Goal: Find contact information: Find contact information

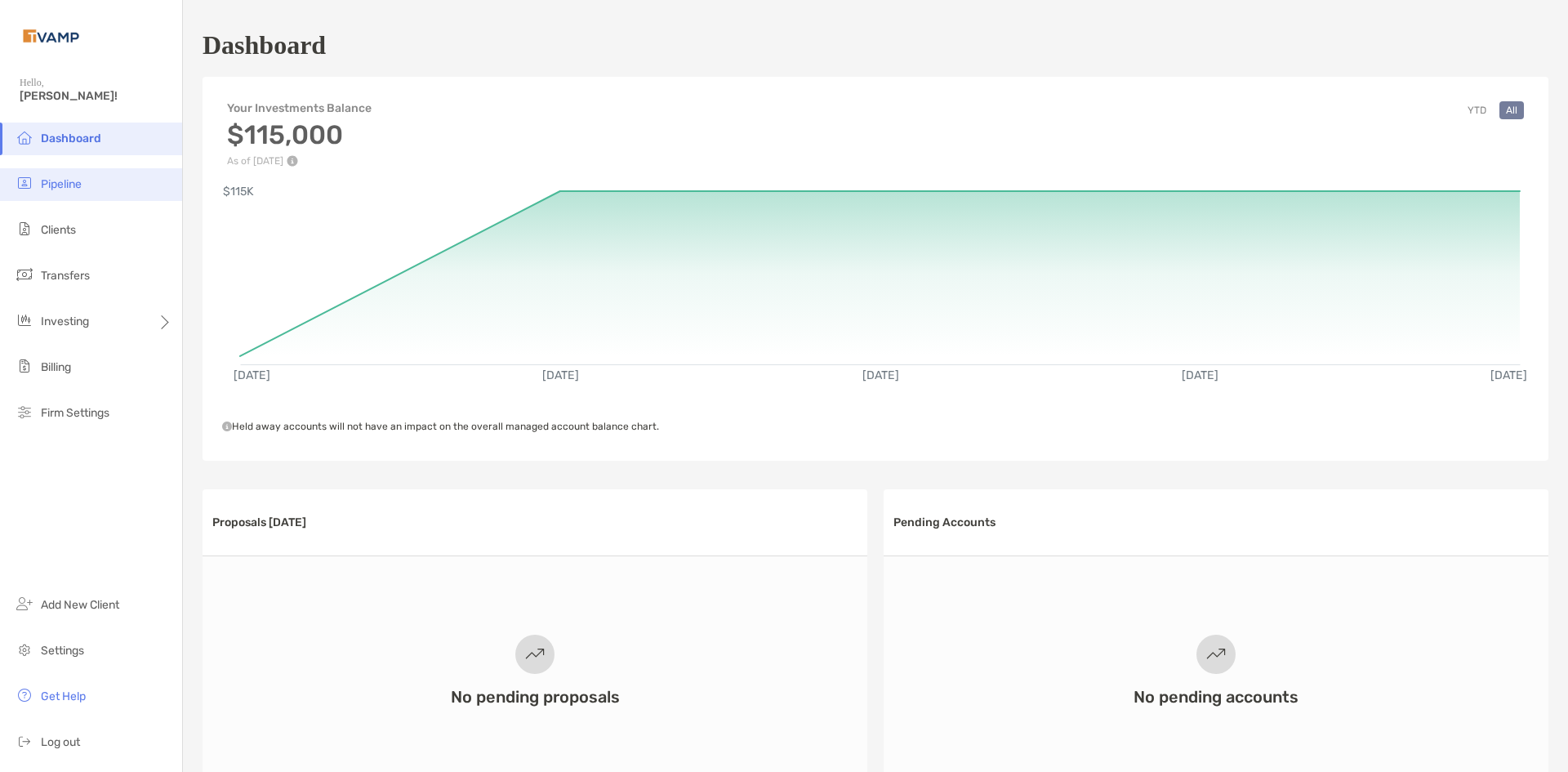
click at [52, 190] on span "Pipeline" at bounding box center [61, 184] width 41 height 14
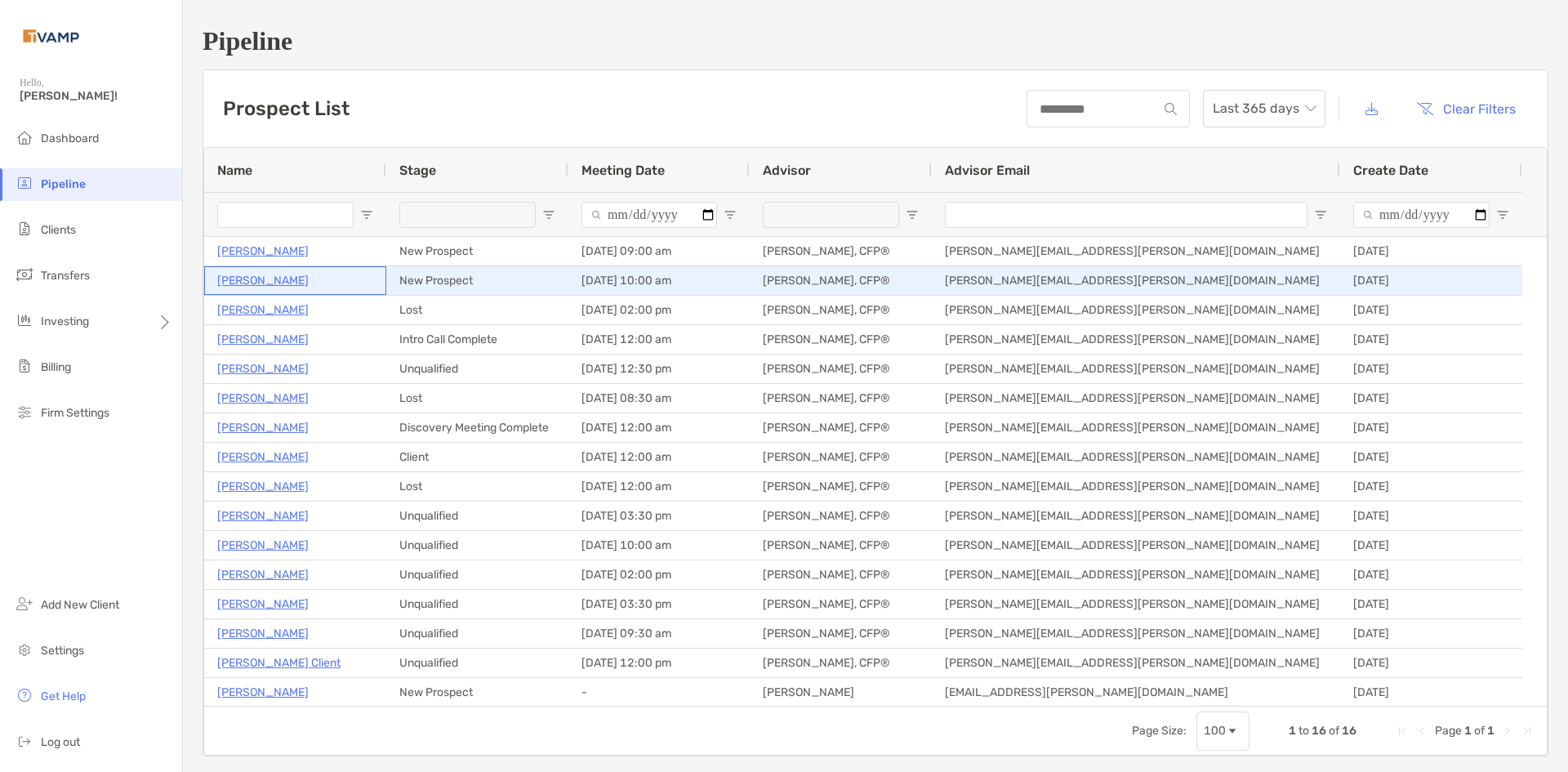
click at [283, 283] on p "Maryjane Hargett" at bounding box center [263, 280] width 91 height 21
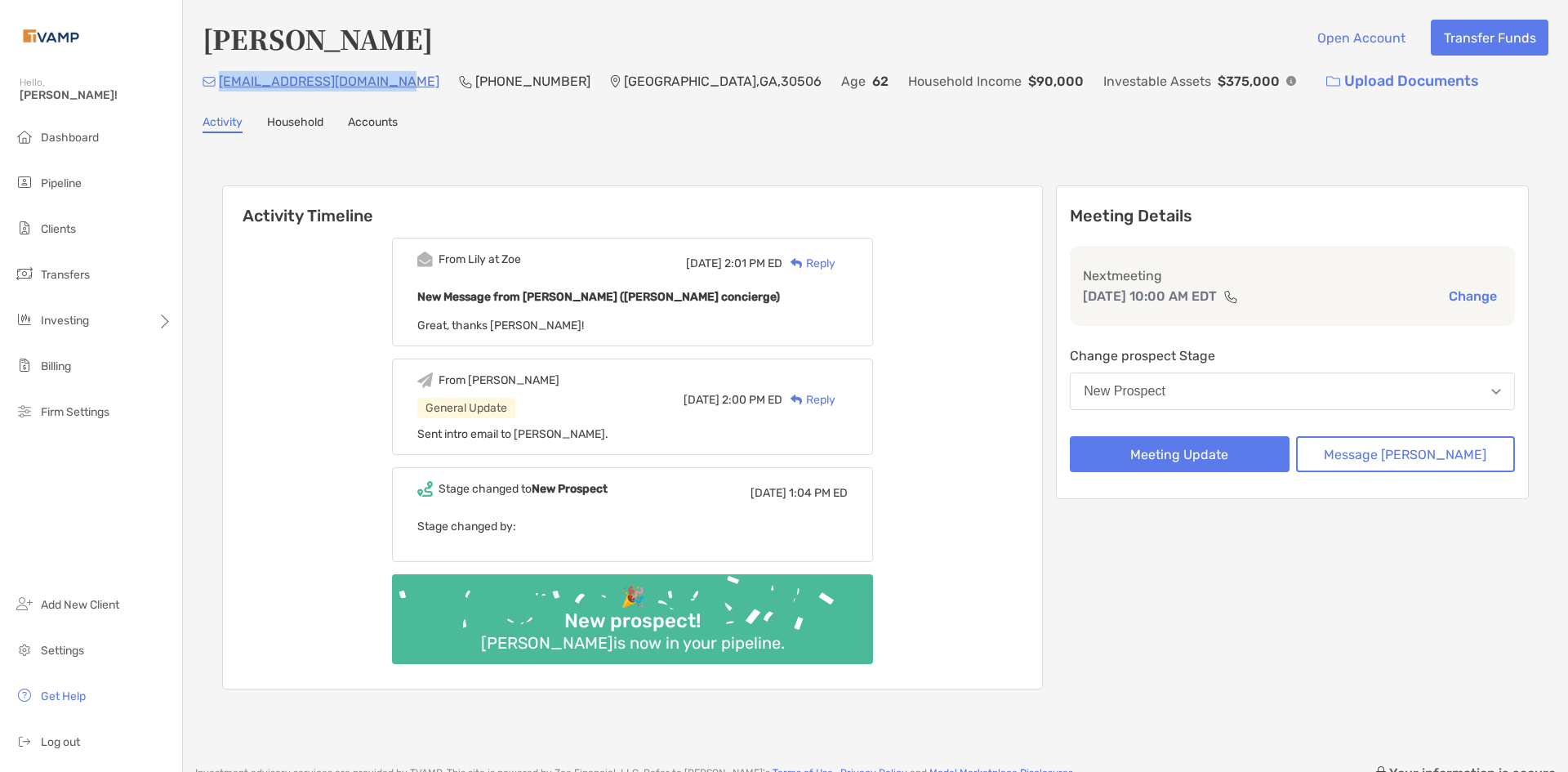
drag, startPoint x: 396, startPoint y: 80, endPoint x: 223, endPoint y: 80, distance: 173.0
click at [223, 80] on div "mjcourtreporter@gmail.com (770) 241-1500 Gainesville , GA , 30506 Age 62 Househ…" at bounding box center [875, 80] width 1346 height 35
copy p "[EMAIL_ADDRESS][DOMAIN_NAME]"
click at [73, 193] on li "Pipeline" at bounding box center [90, 184] width 182 height 33
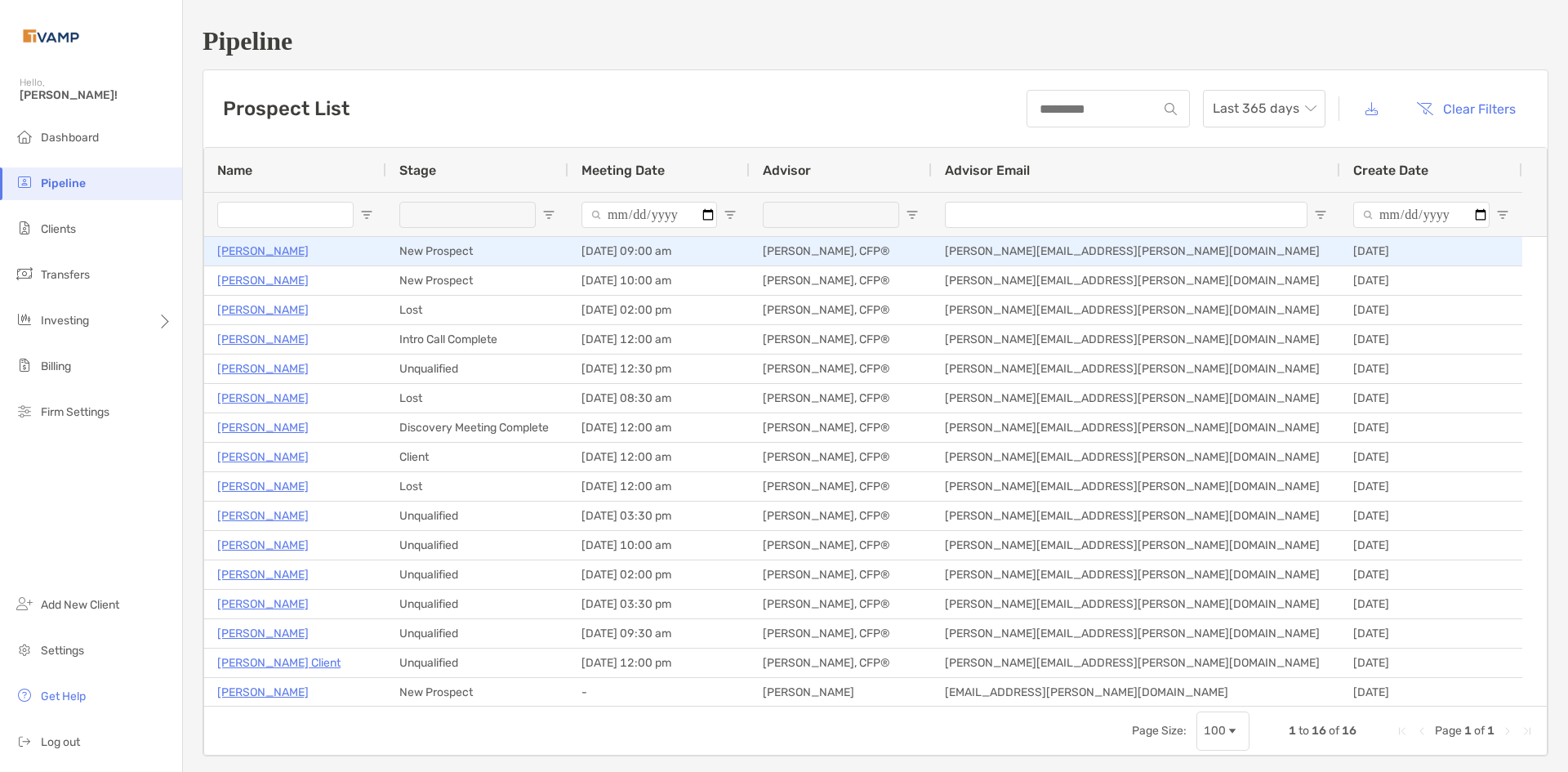
click at [279, 251] on p "[PERSON_NAME]" at bounding box center [263, 251] width 91 height 21
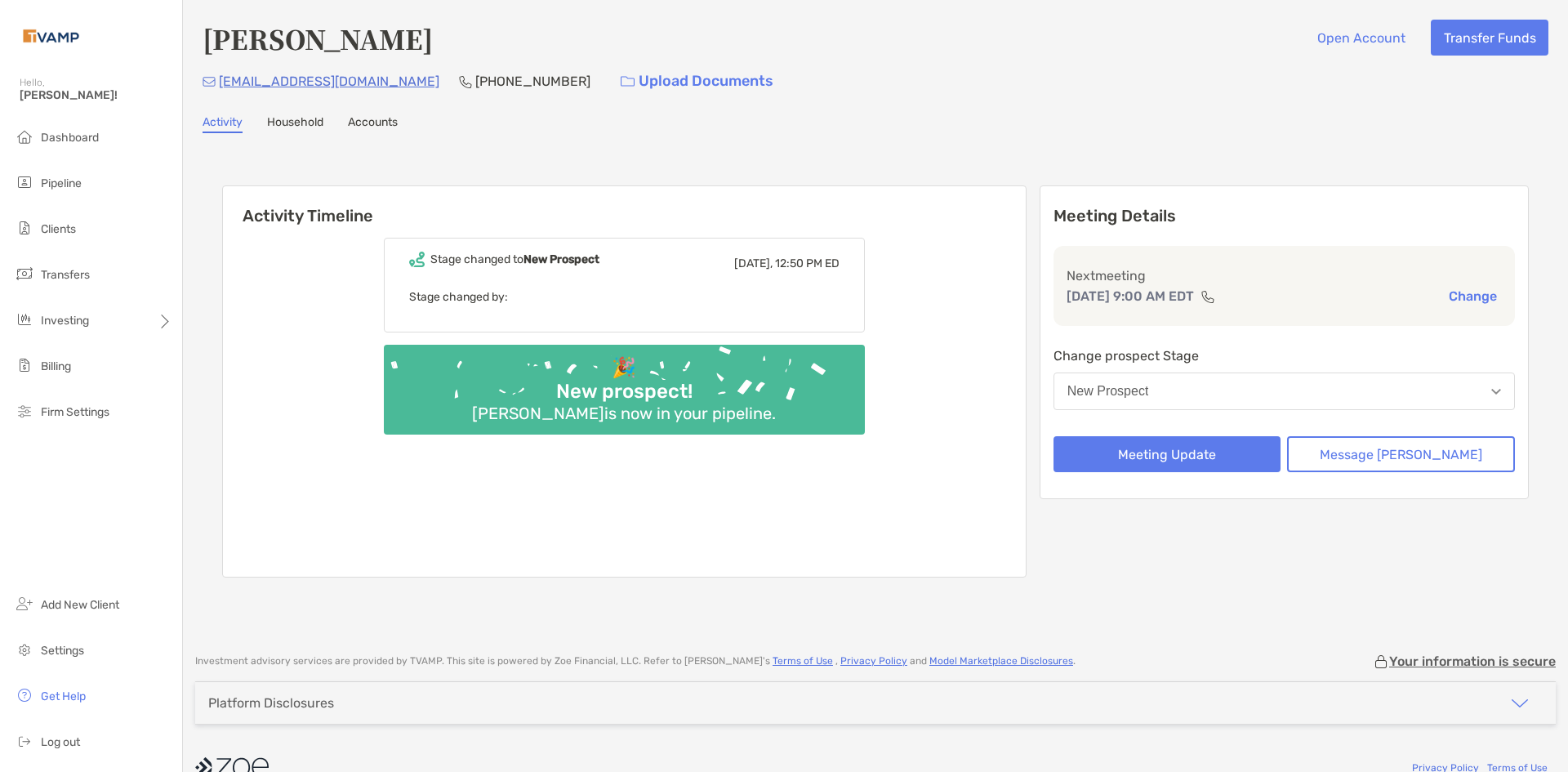
click at [298, 125] on link "Household" at bounding box center [295, 124] width 57 height 18
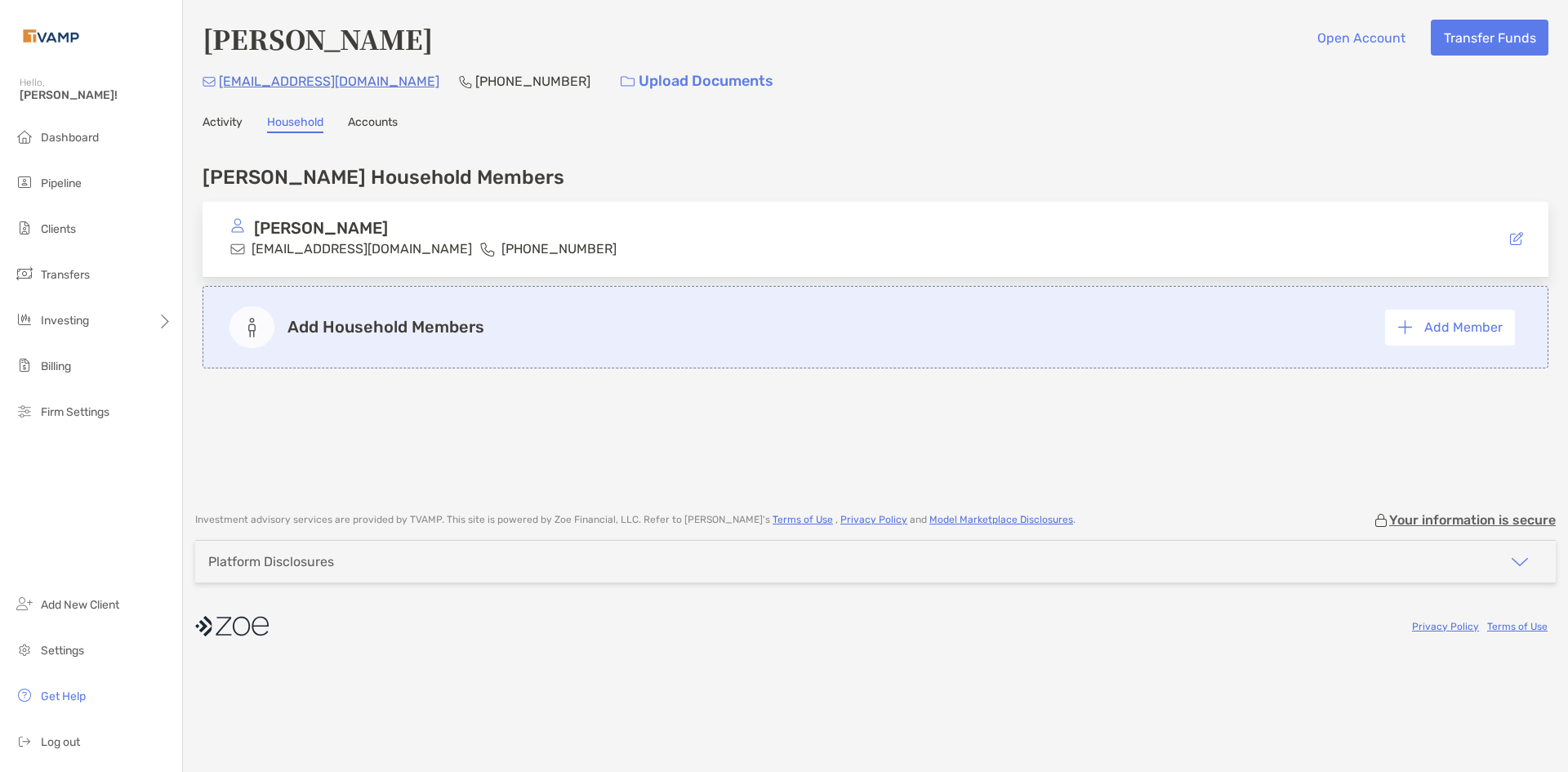
drag, startPoint x: 368, startPoint y: 121, endPoint x: 324, endPoint y: 125, distance: 44.2
click at [365, 122] on link "Accounts" at bounding box center [373, 124] width 50 height 18
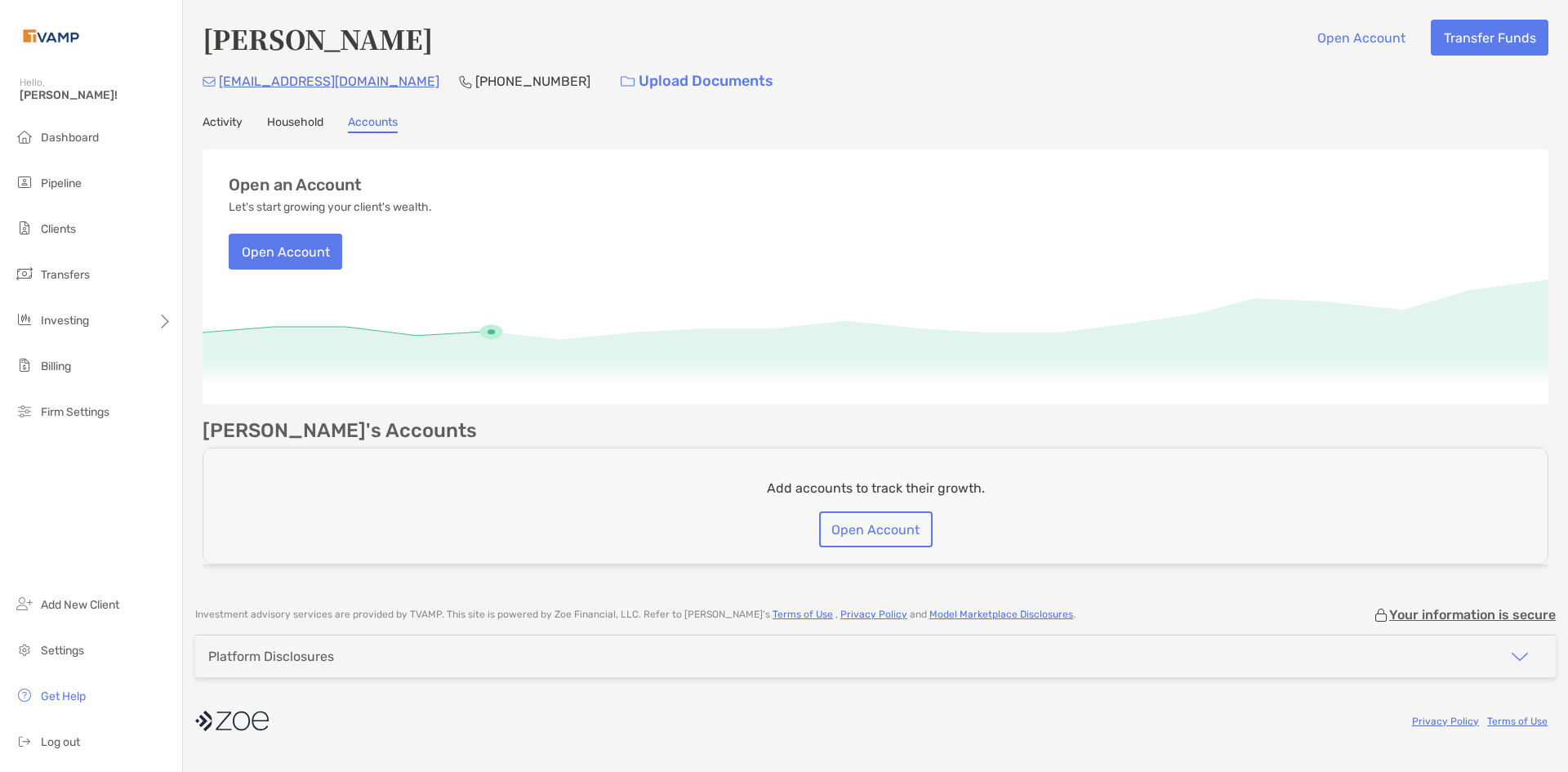
click at [232, 125] on link "Activity" at bounding box center [223, 124] width 40 height 18
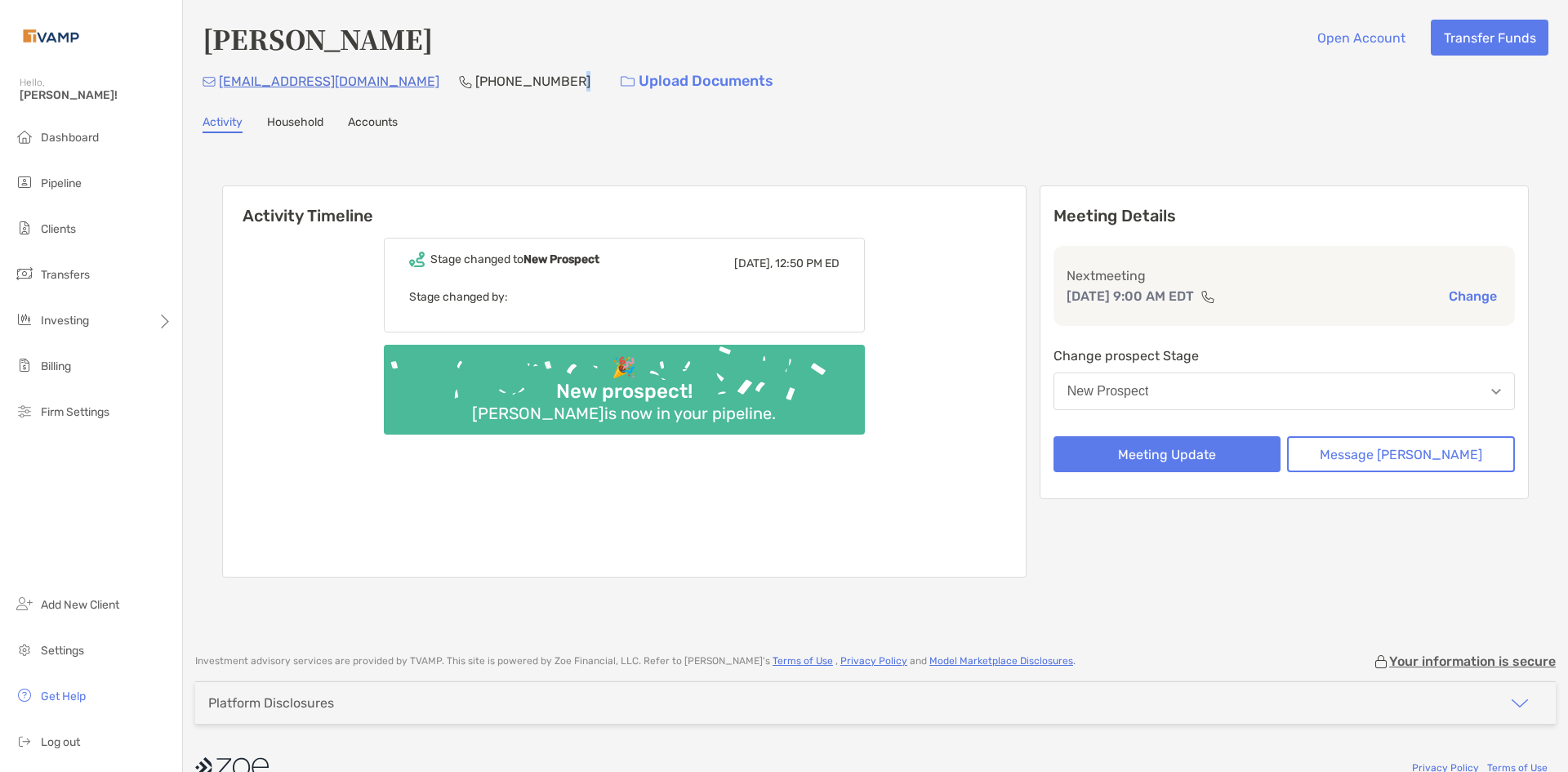
drag, startPoint x: 463, startPoint y: 80, endPoint x: 453, endPoint y: 82, distance: 10.2
click at [453, 82] on div "[EMAIL_ADDRESS][DOMAIN_NAME] [PHONE_NUMBER] Upload Documents" at bounding box center [875, 80] width 1346 height 35
click at [372, 100] on div "Robert Thobe Open Account Transfer Funds rjthobe@gmail.com (919) 937-4107 Uploa…" at bounding box center [875, 318] width 1385 height 637
drag, startPoint x: 342, startPoint y: 77, endPoint x: 222, endPoint y: 77, distance: 120.0
click at [222, 77] on div "[EMAIL_ADDRESS][DOMAIN_NAME] [PHONE_NUMBER] Upload Documents" at bounding box center [875, 80] width 1346 height 35
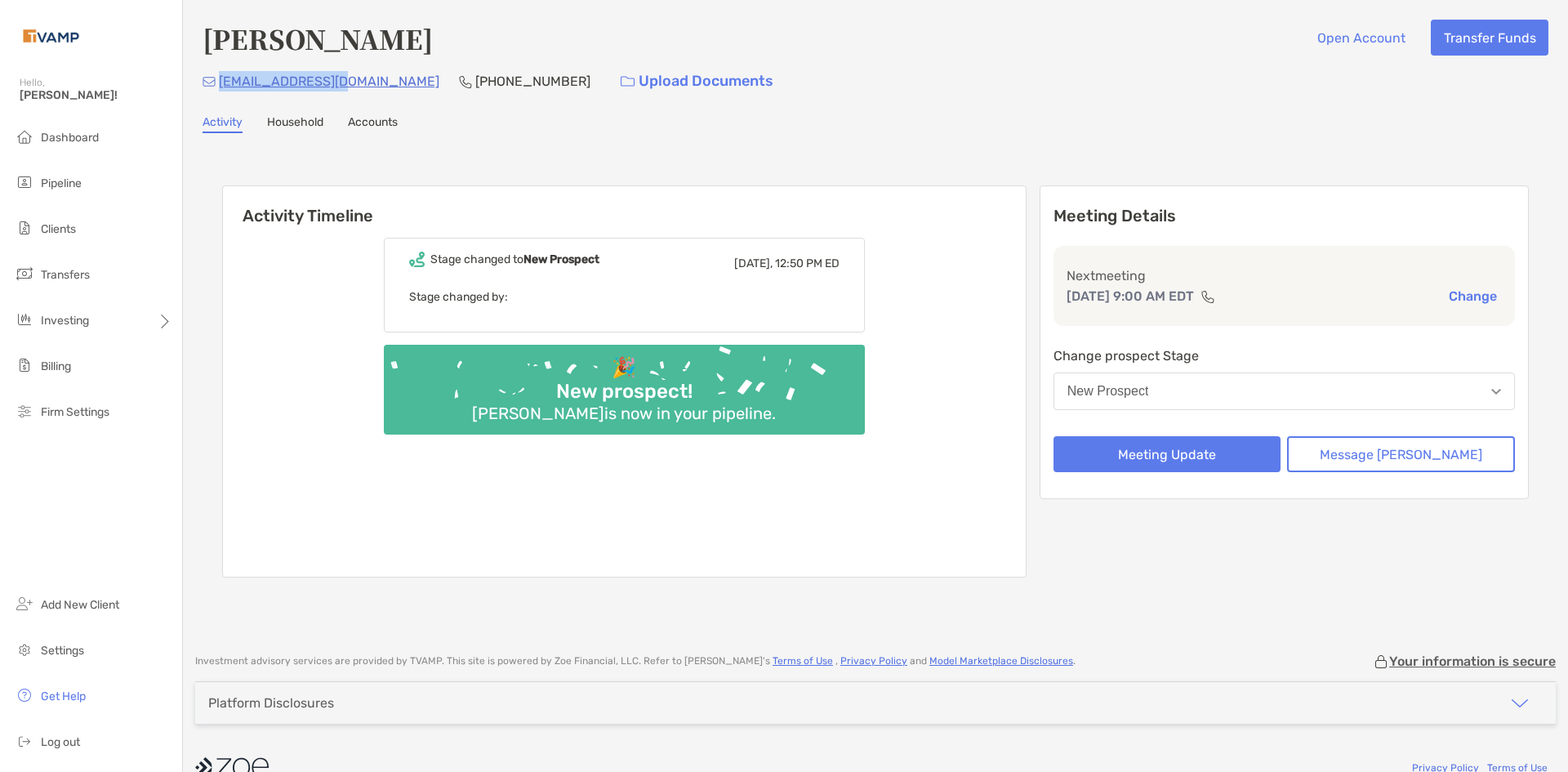
copy p "[EMAIL_ADDRESS][DOMAIN_NAME]"
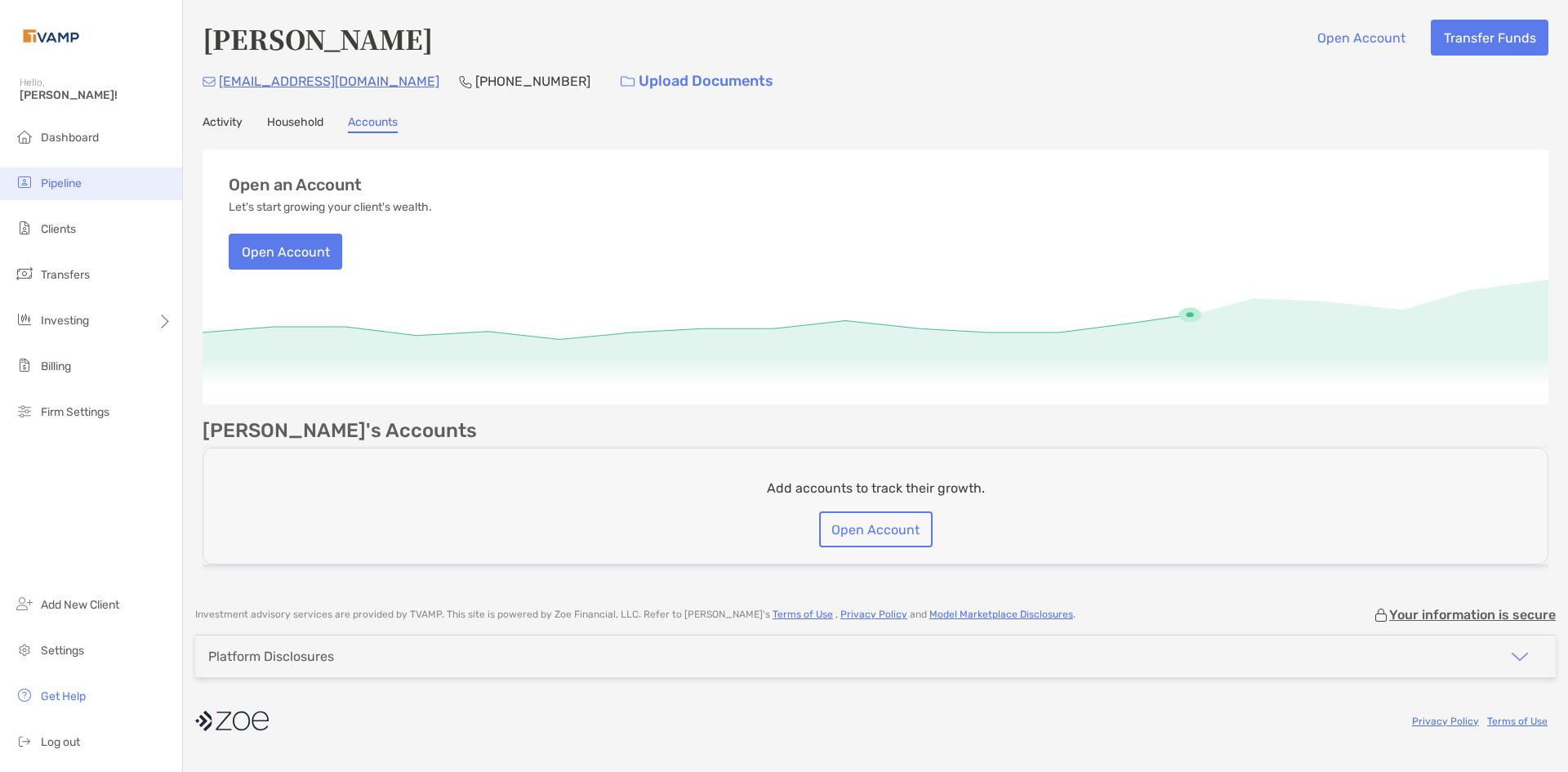
click at [62, 178] on span "Pipeline" at bounding box center [61, 184] width 41 height 14
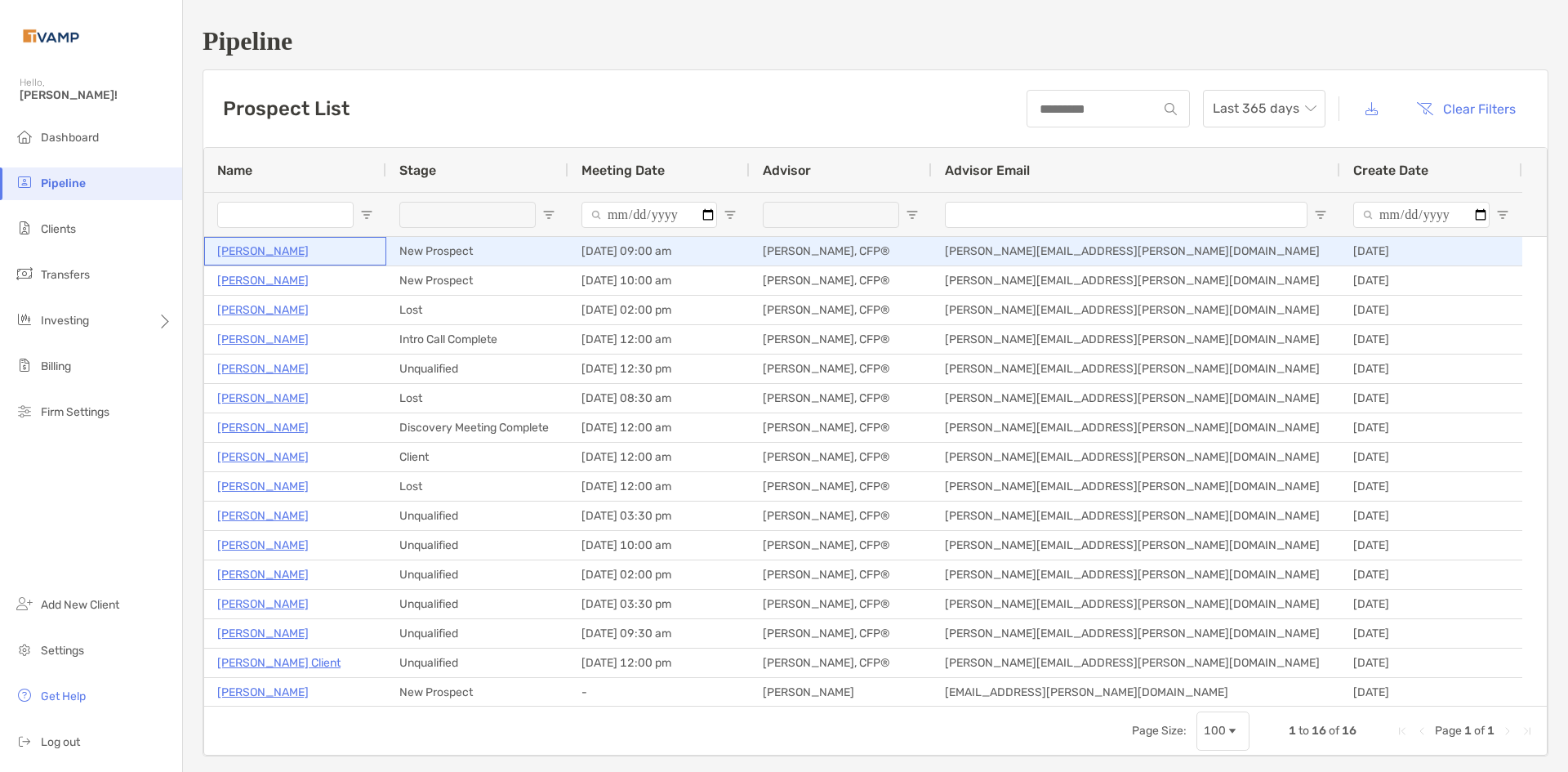
click at [279, 252] on p "[PERSON_NAME]" at bounding box center [263, 251] width 91 height 21
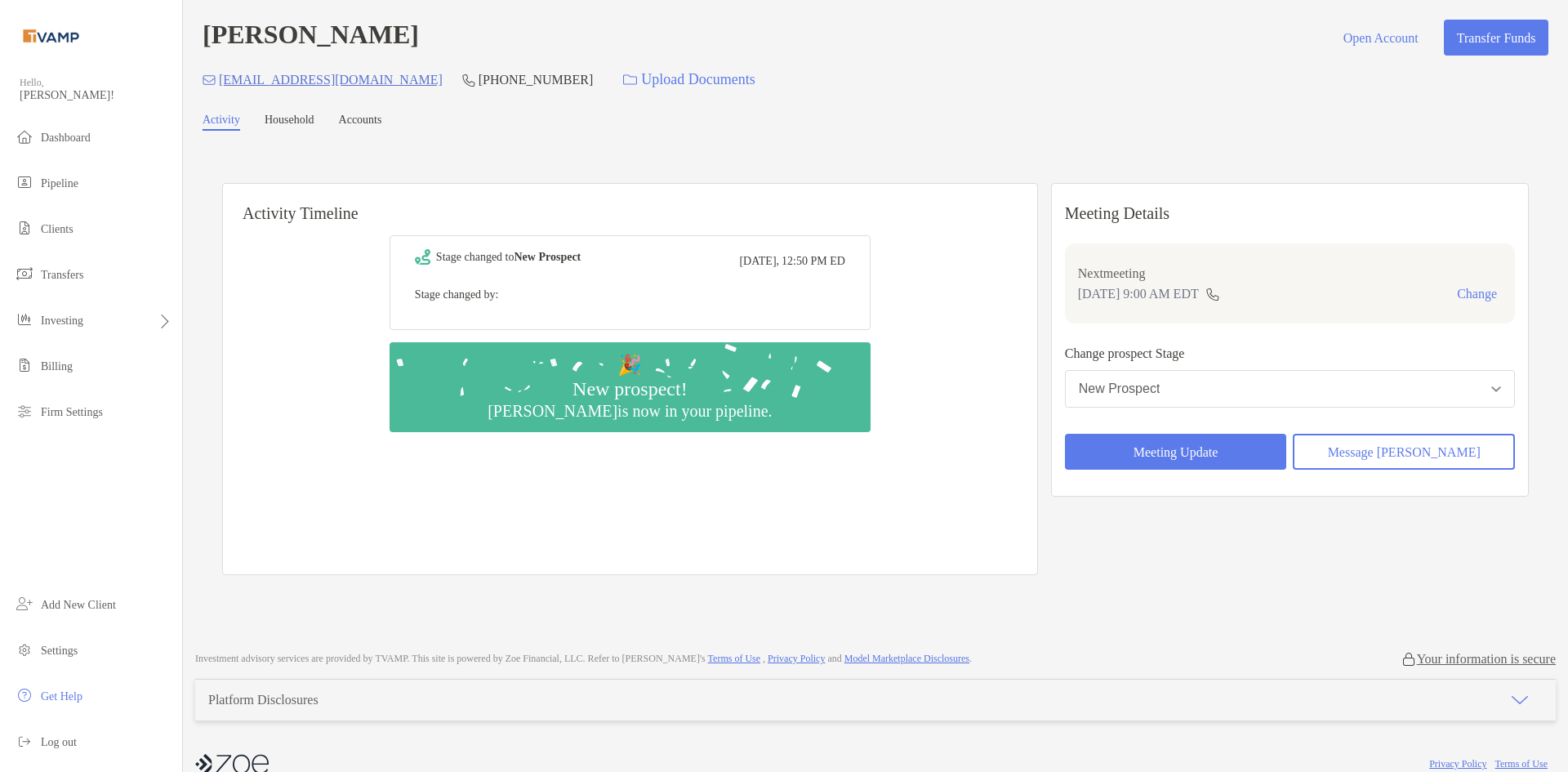
click at [464, 77] on div "[EMAIL_ADDRESS][DOMAIN_NAME] [PHONE_NUMBER] Upload Documents" at bounding box center [875, 78] width 1346 height 35
drag, startPoint x: 464, startPoint y: 82, endPoint x: 373, endPoint y: 80, distance: 91.0
click at [373, 80] on div "[EMAIL_ADDRESS][DOMAIN_NAME] [PHONE_NUMBER] Upload Documents" at bounding box center [875, 78] width 1346 height 35
copy p "[PHONE_NUMBER]"
